Goal: Navigation & Orientation: Find specific page/section

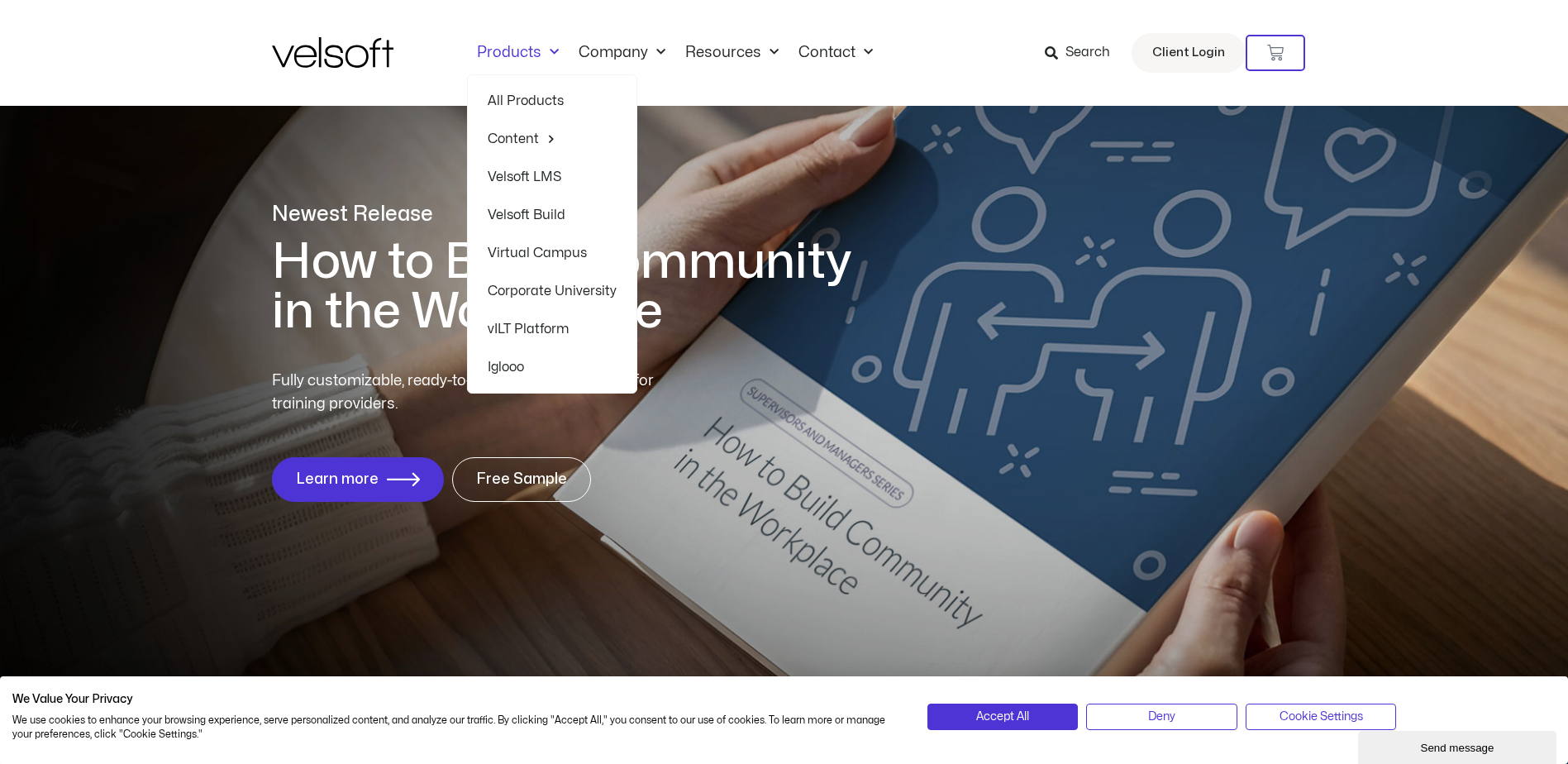
click at [525, 186] on link "Velsoft LMS" at bounding box center [551, 177] width 129 height 38
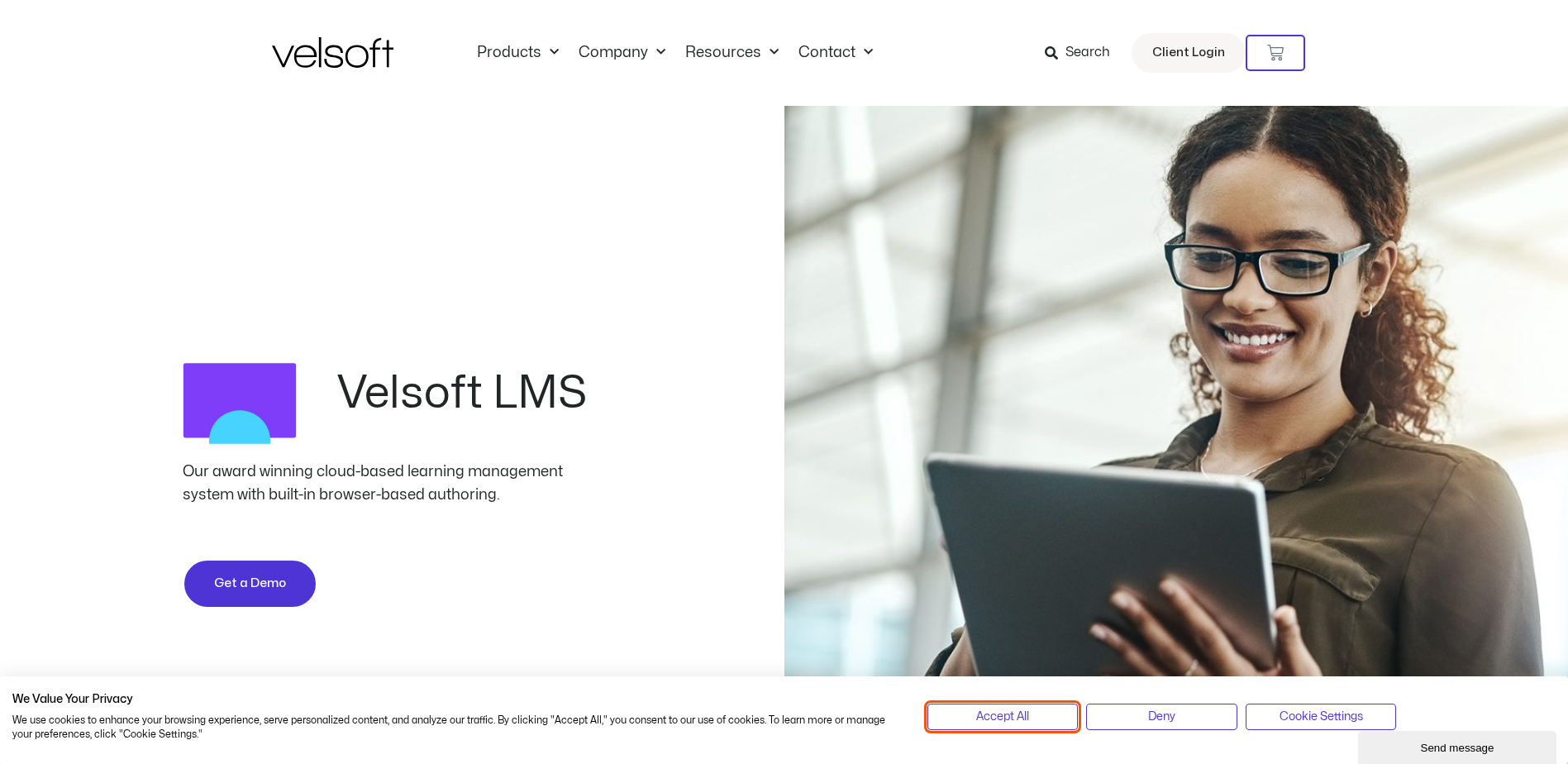
click at [1041, 715] on button "Accept All" at bounding box center [1003, 716] width 151 height 27
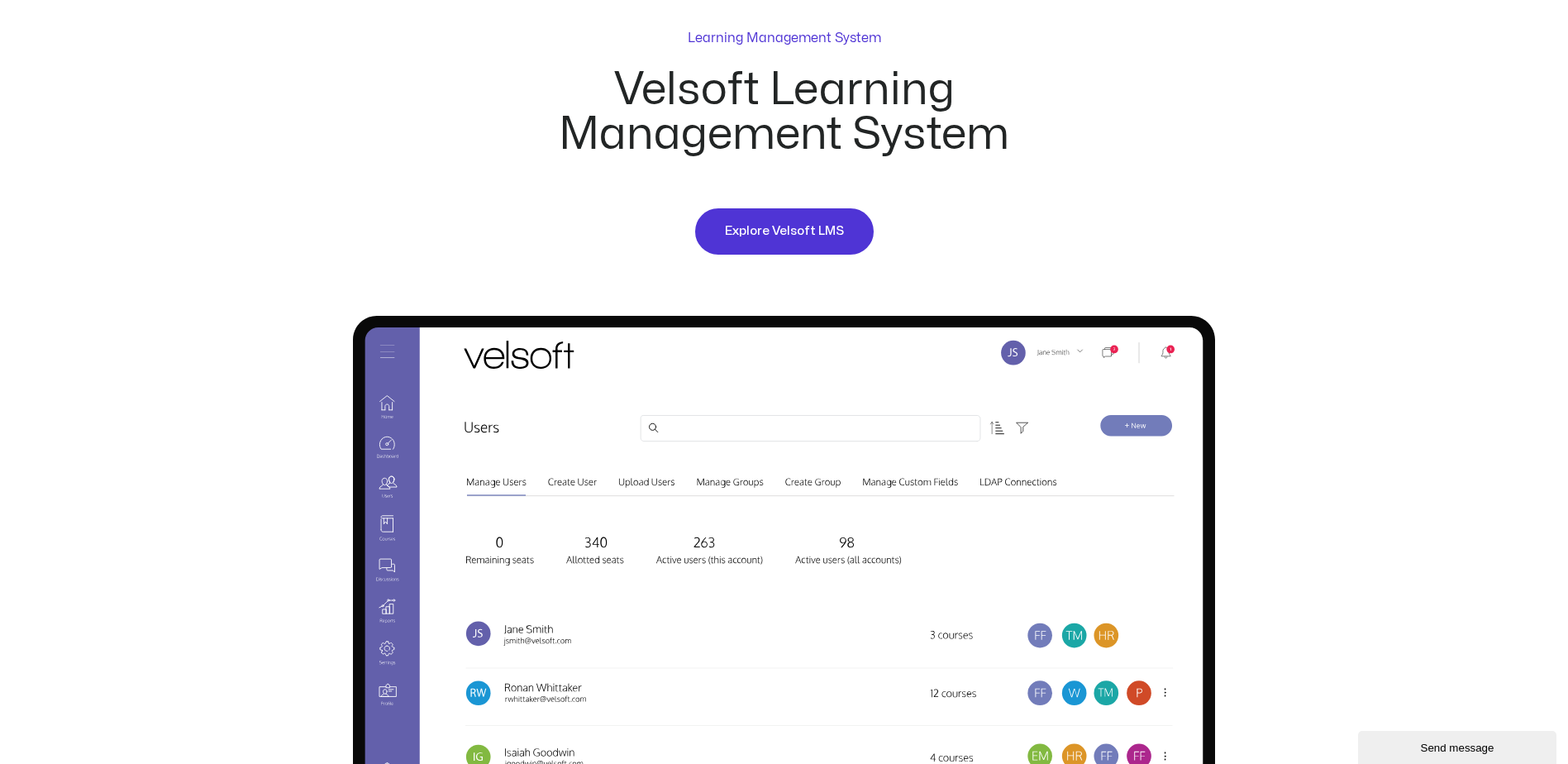
scroll to position [992, 0]
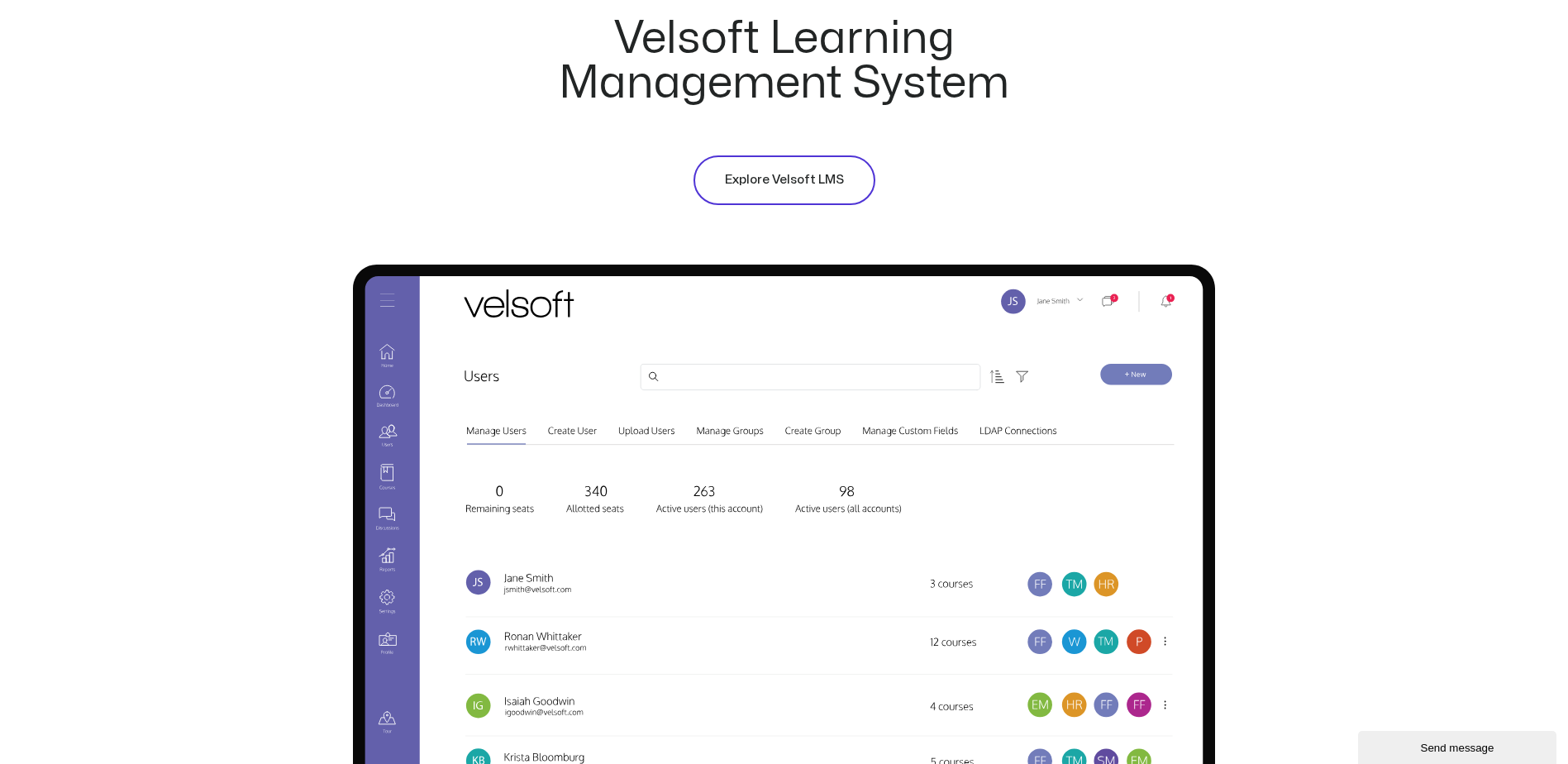
click at [795, 188] on span "Explore Velsoft LMS" at bounding box center [784, 180] width 119 height 20
